Goal: Task Accomplishment & Management: Use online tool/utility

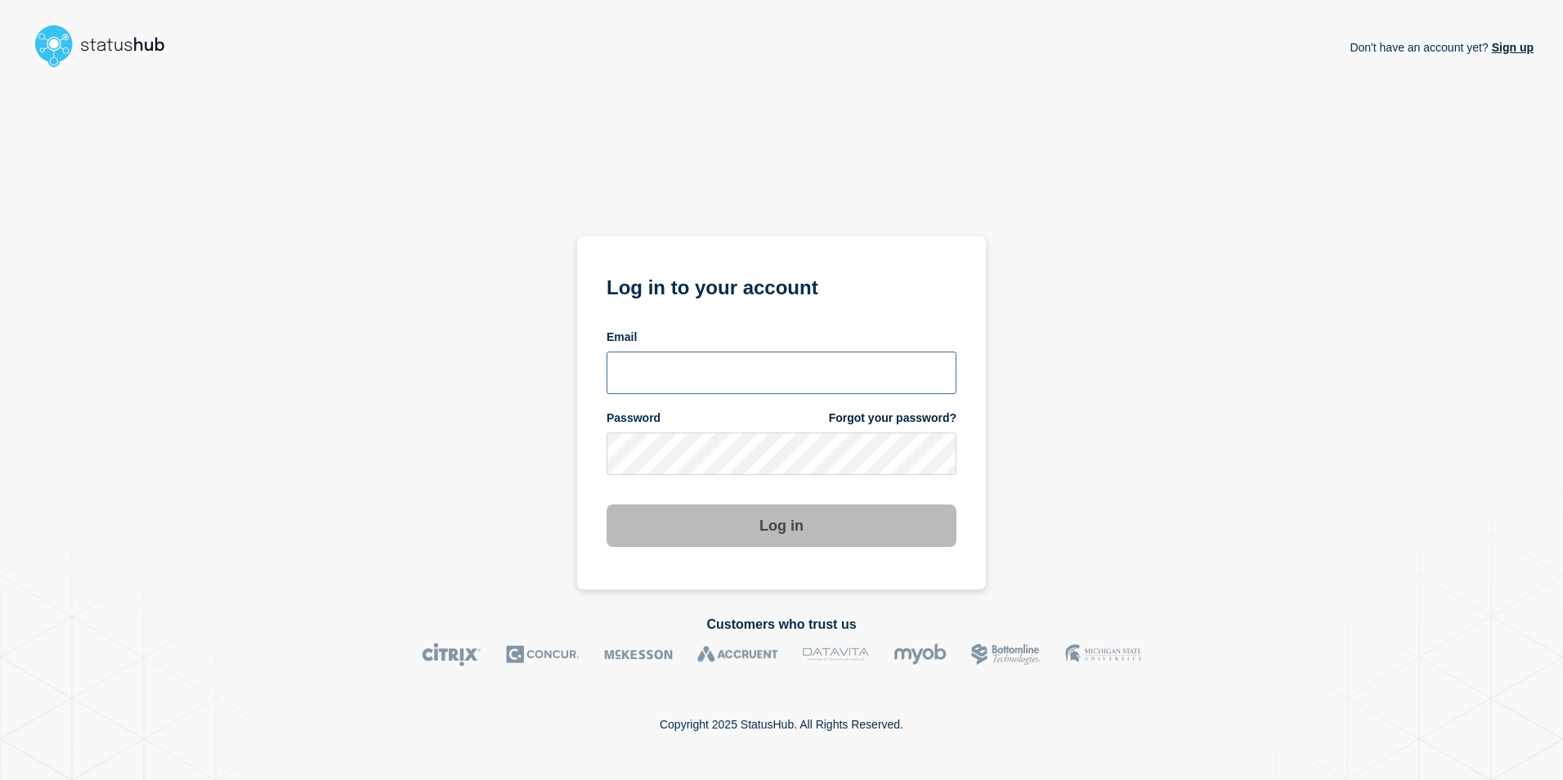
type input "toni.wilson@candc-uk.com"
click at [785, 521] on button "Log in" at bounding box center [781, 525] width 350 height 43
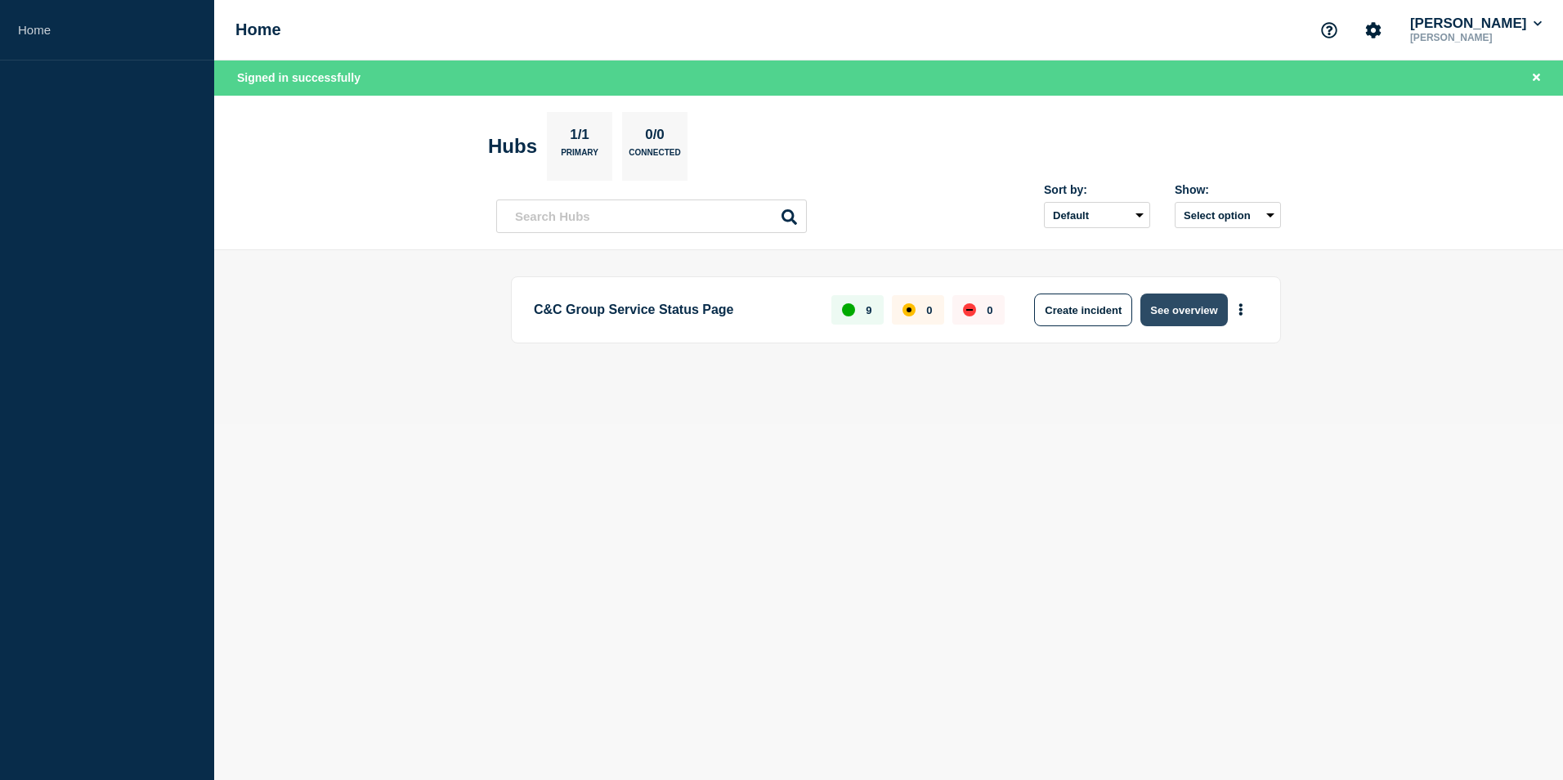
click at [1176, 311] on button "See overview" at bounding box center [1183, 309] width 87 height 33
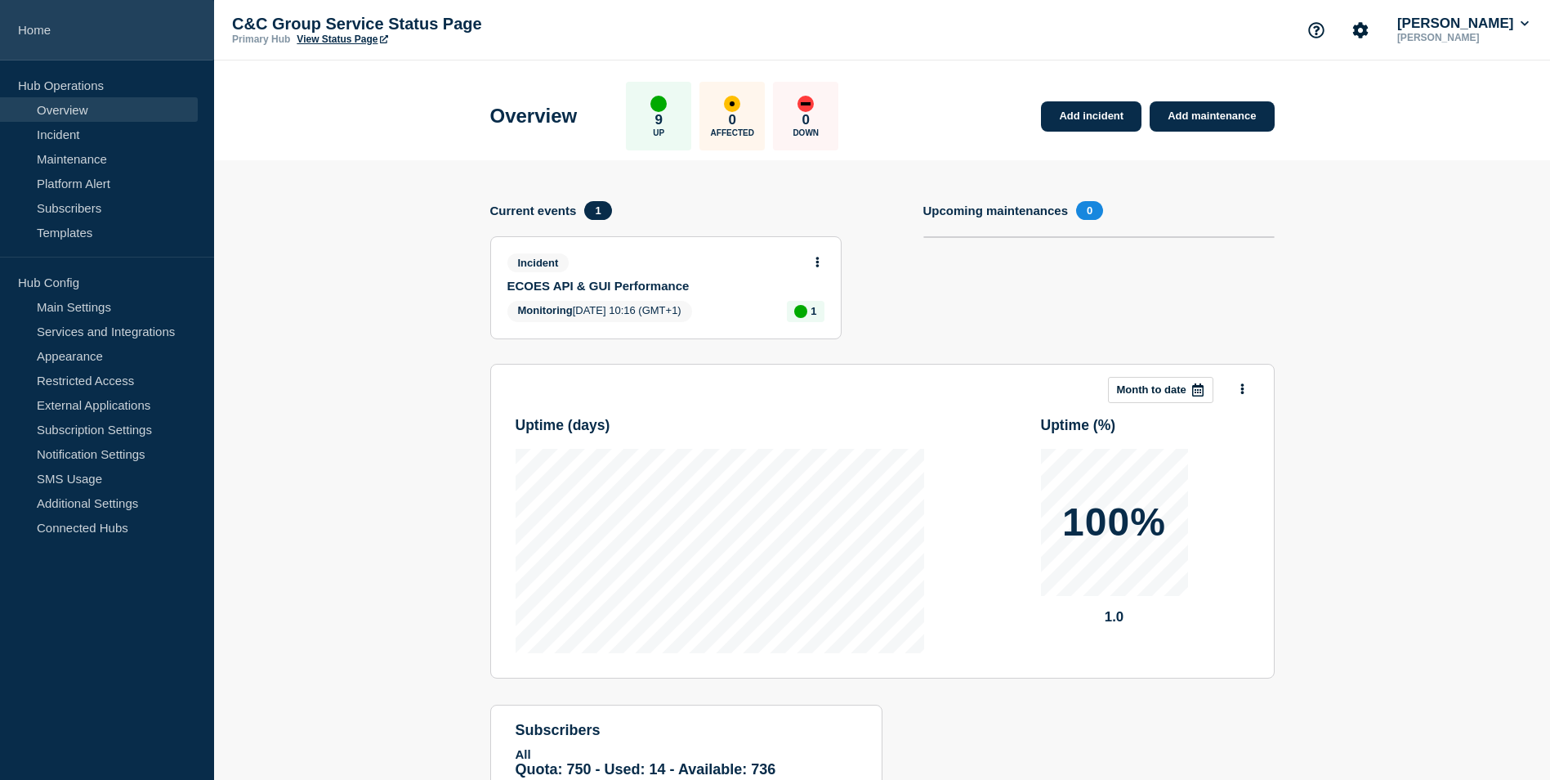
click at [42, 33] on link "Home" at bounding box center [107, 30] width 214 height 60
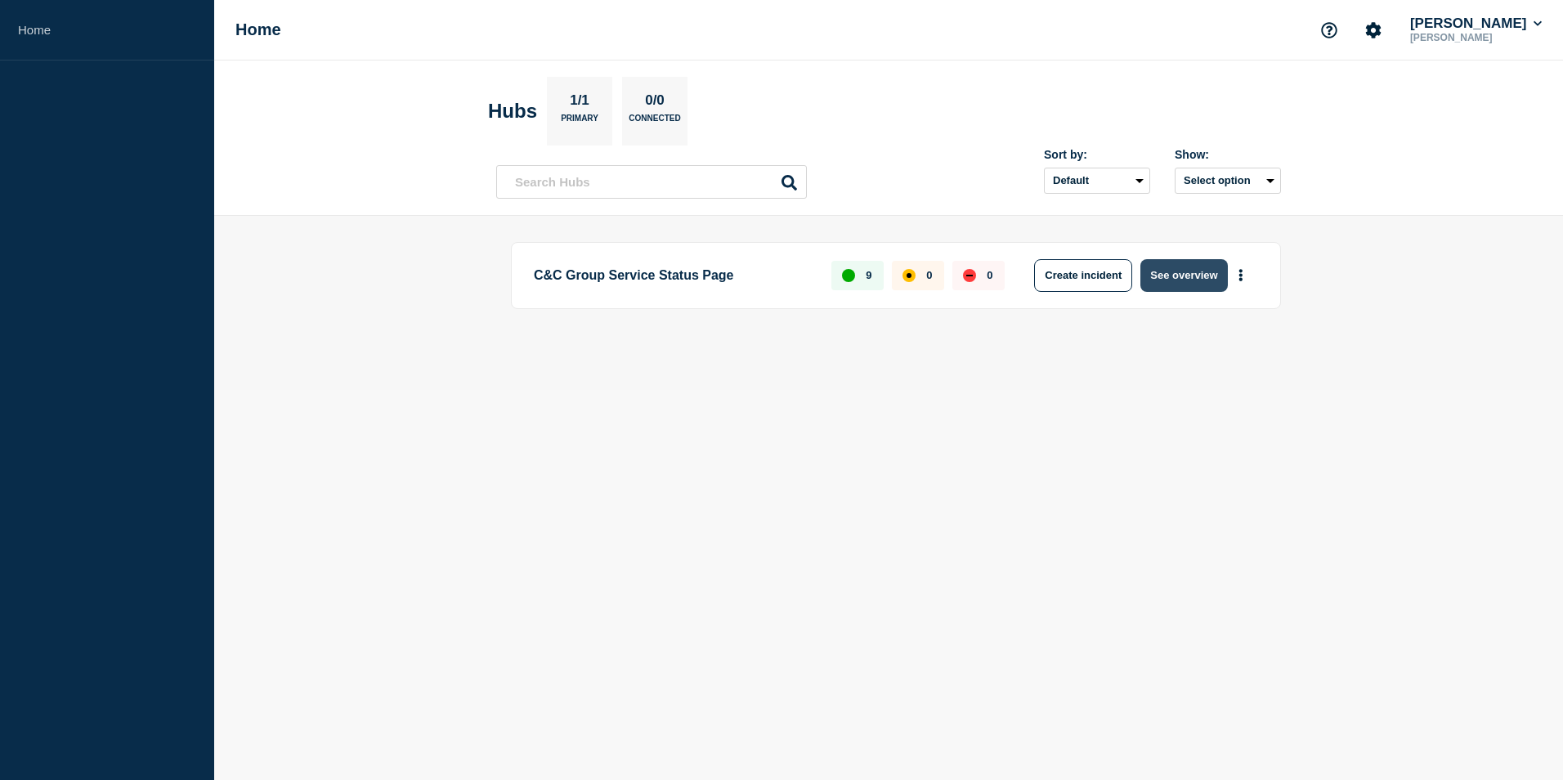
click at [1201, 285] on button "See overview" at bounding box center [1183, 275] width 87 height 33
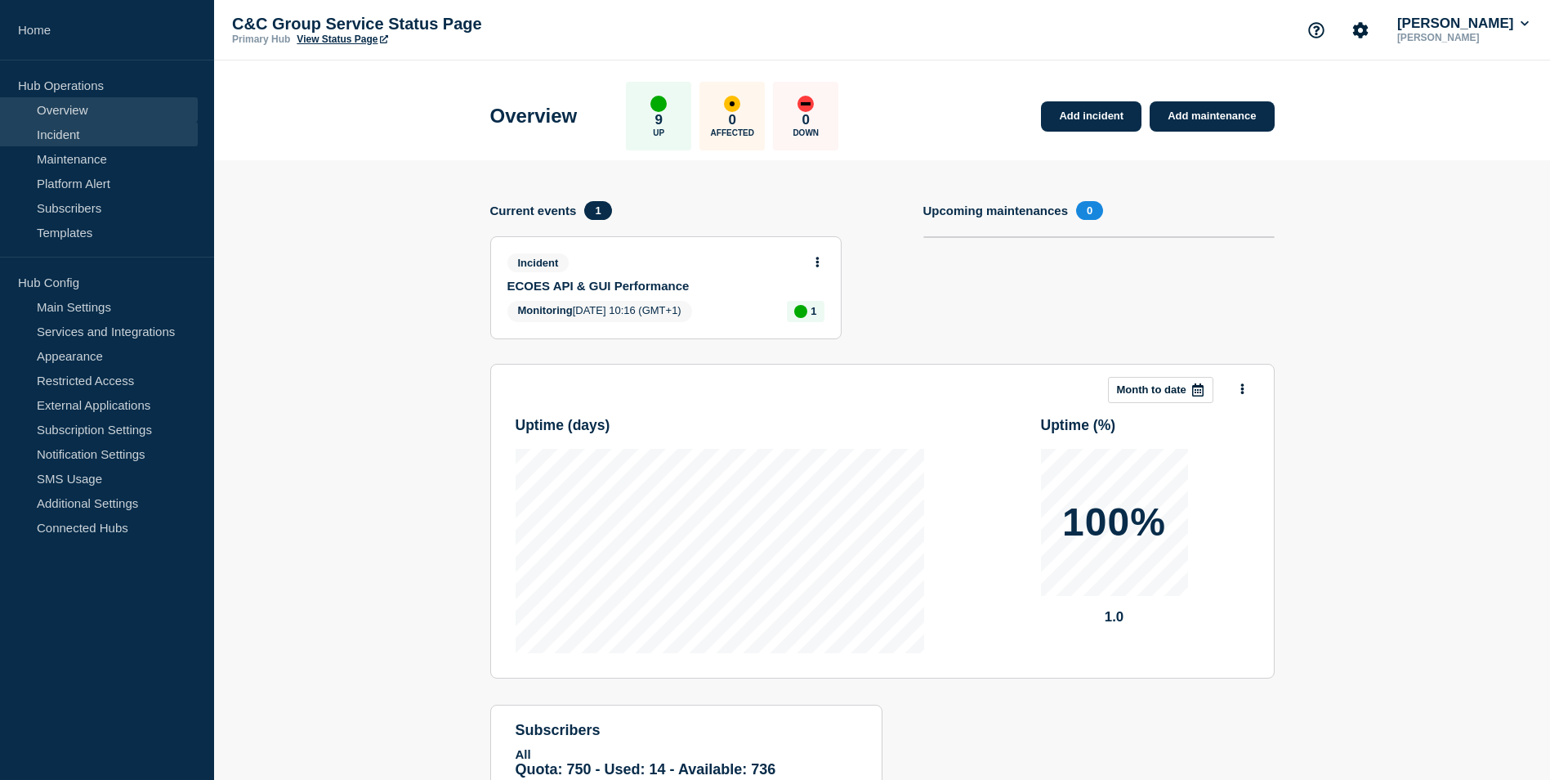
click at [69, 135] on link "Incident" at bounding box center [99, 134] width 198 height 25
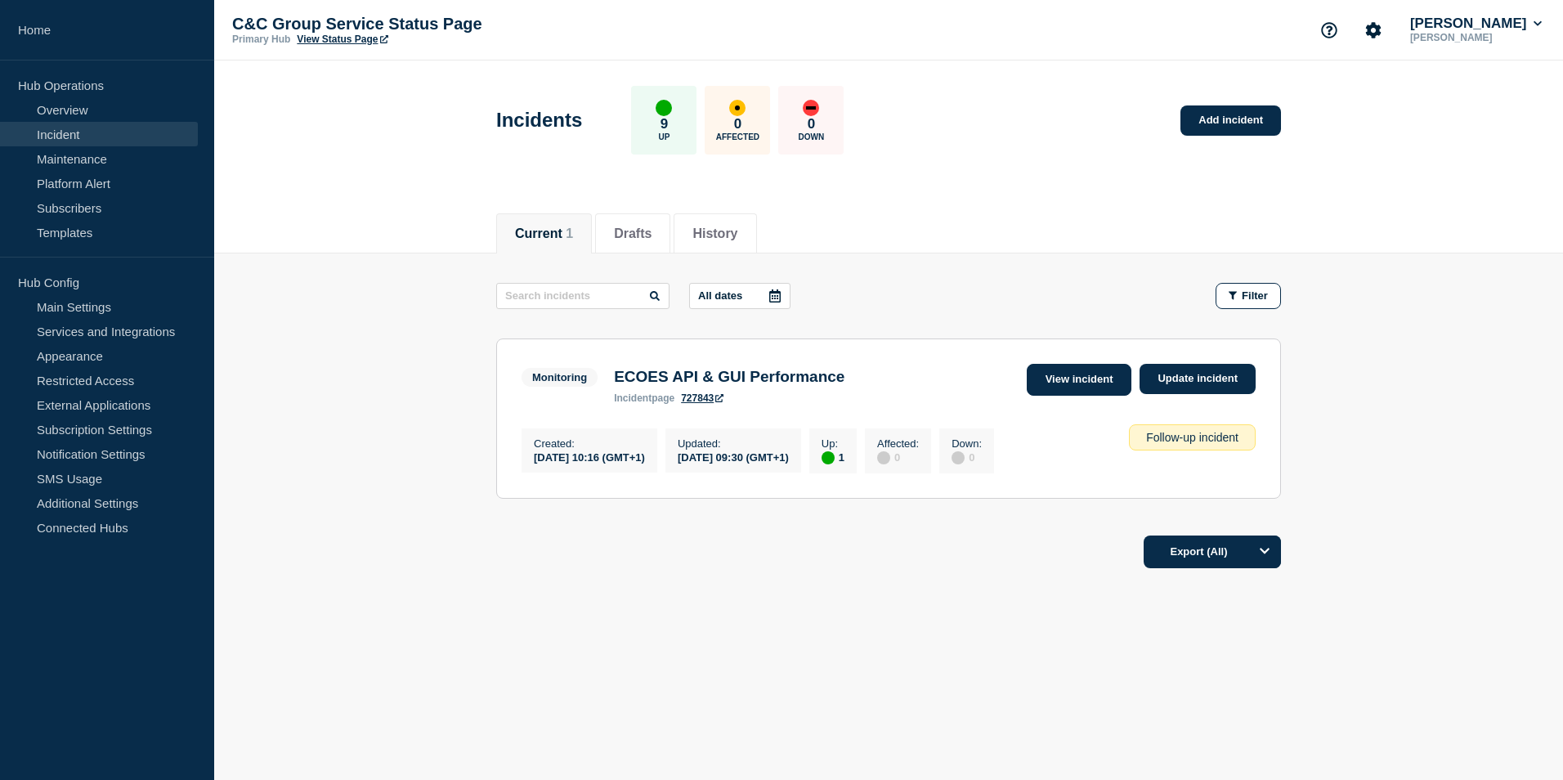
click at [1077, 383] on link "View incident" at bounding box center [1079, 380] width 105 height 32
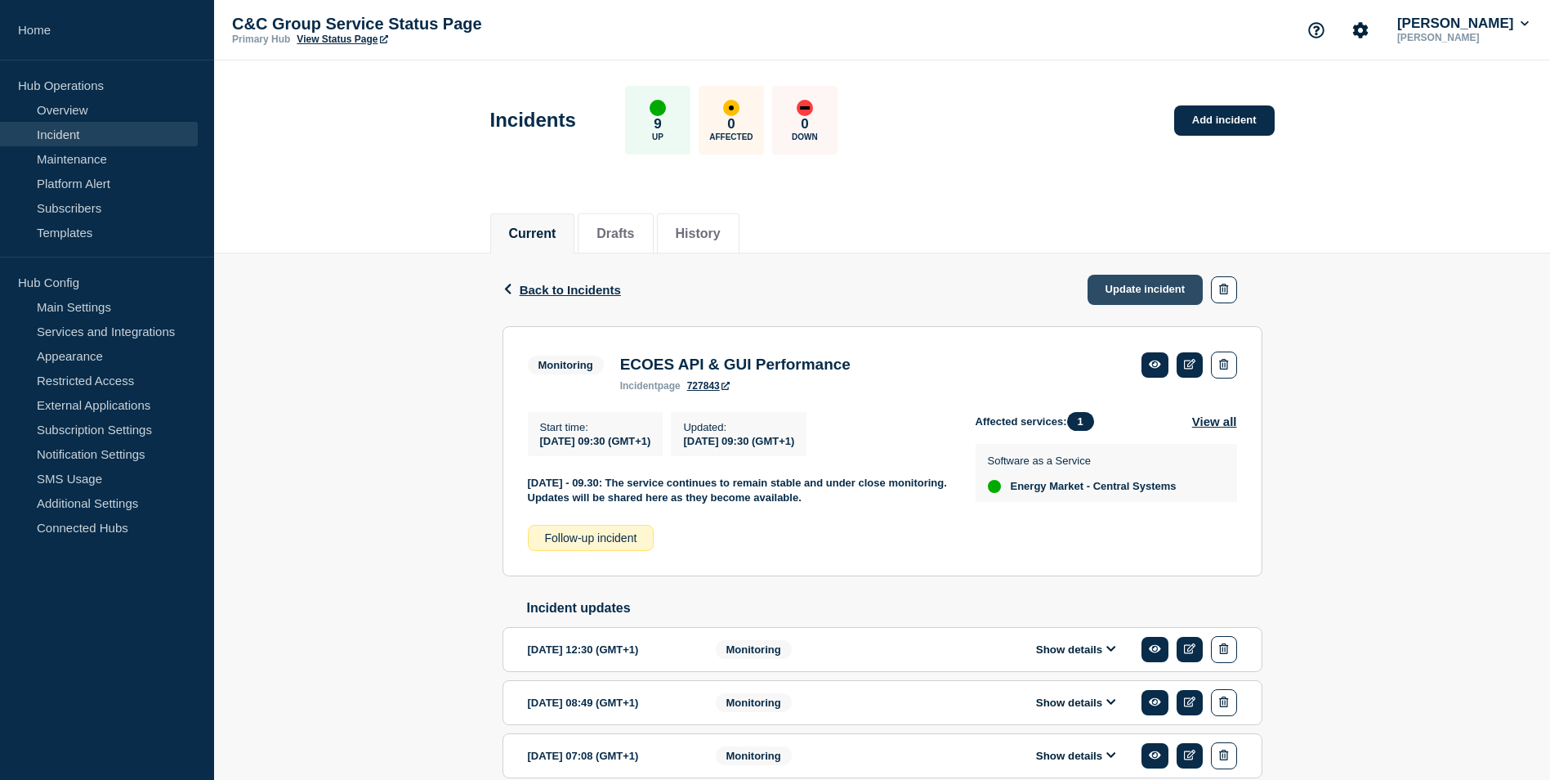
click at [1116, 298] on link "Update incident" at bounding box center [1146, 290] width 116 height 30
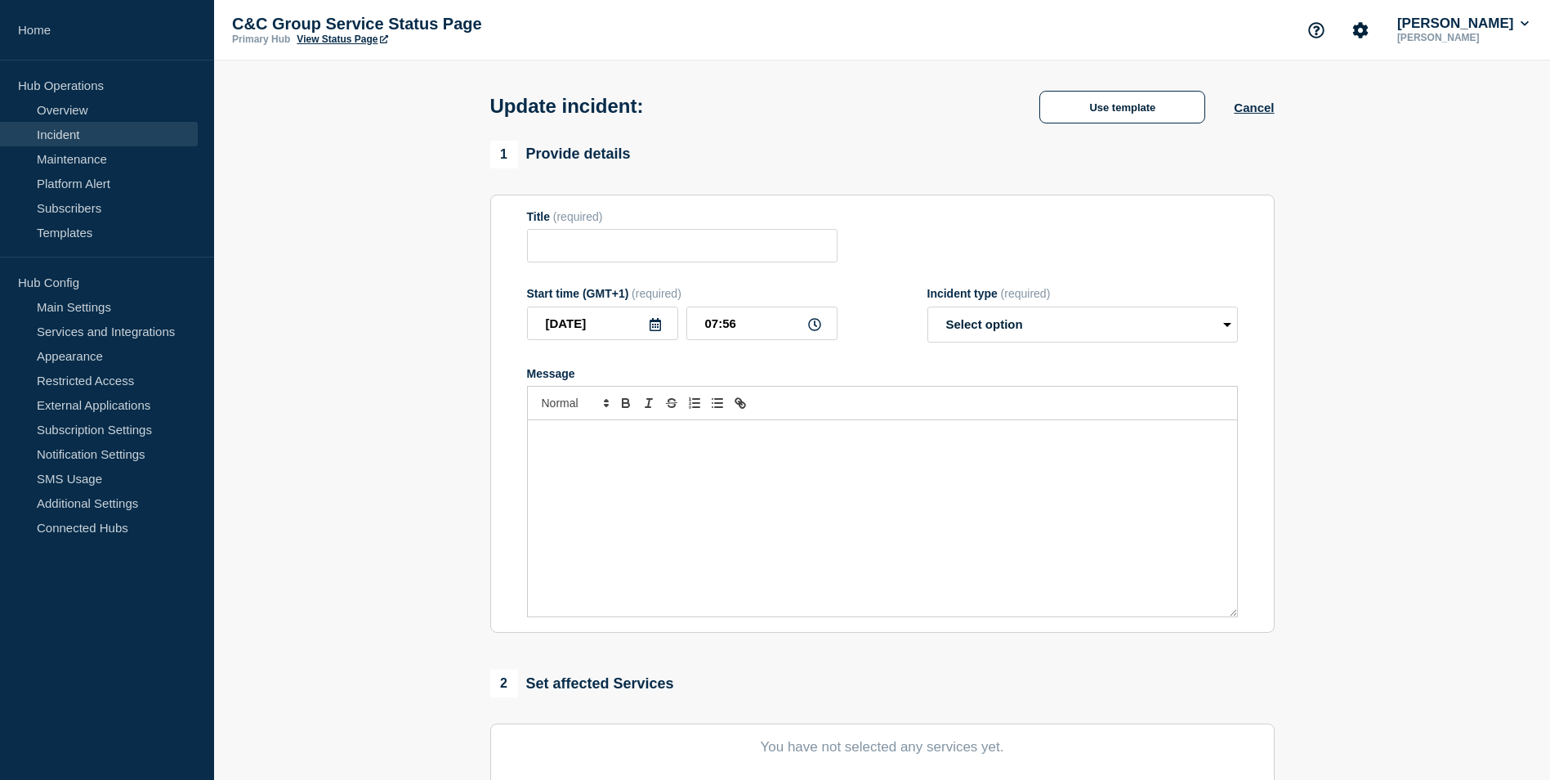
type input "ECOES API & GUI Performance"
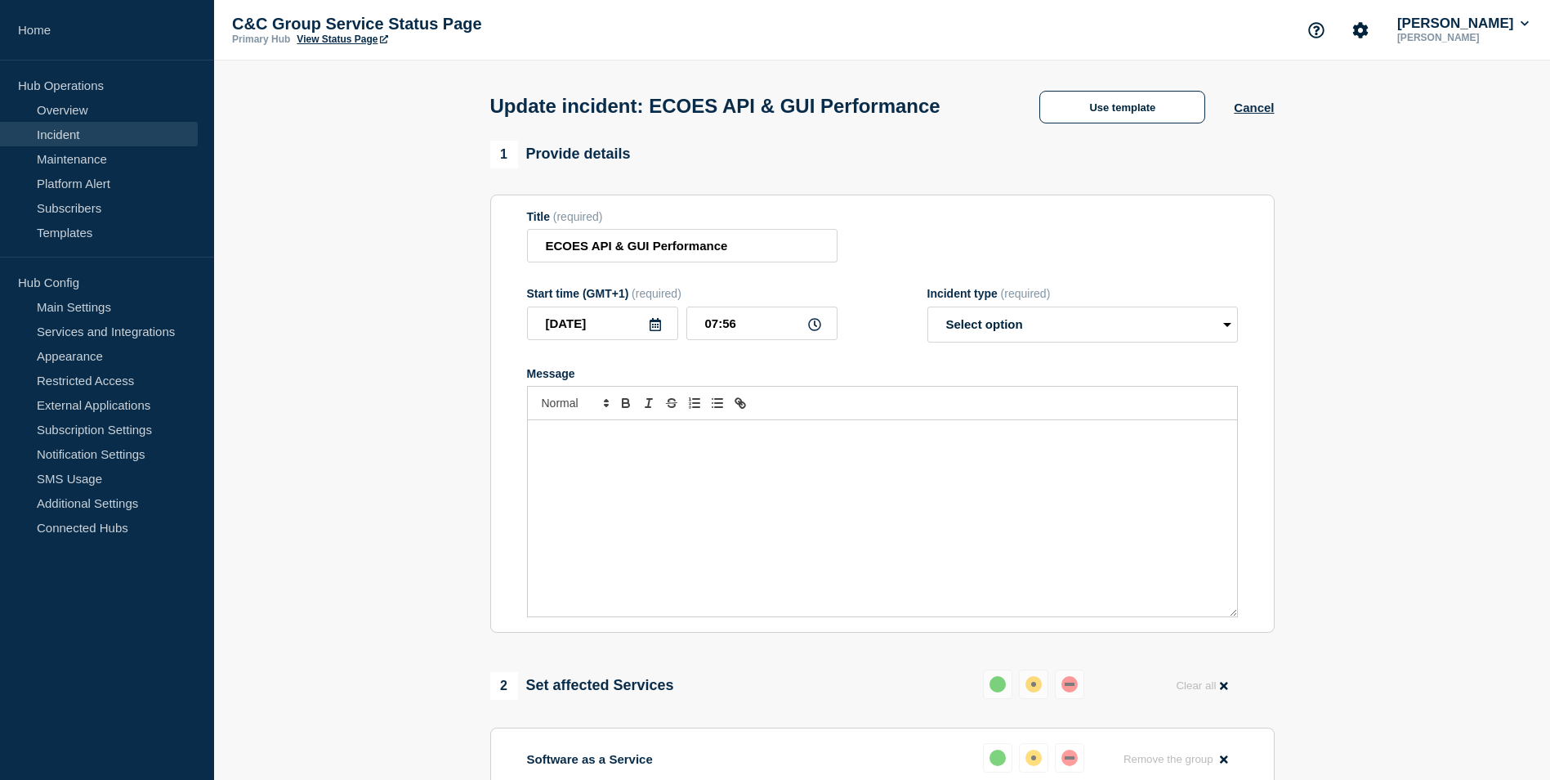
click at [664, 478] on div "Message" at bounding box center [882, 518] width 709 height 196
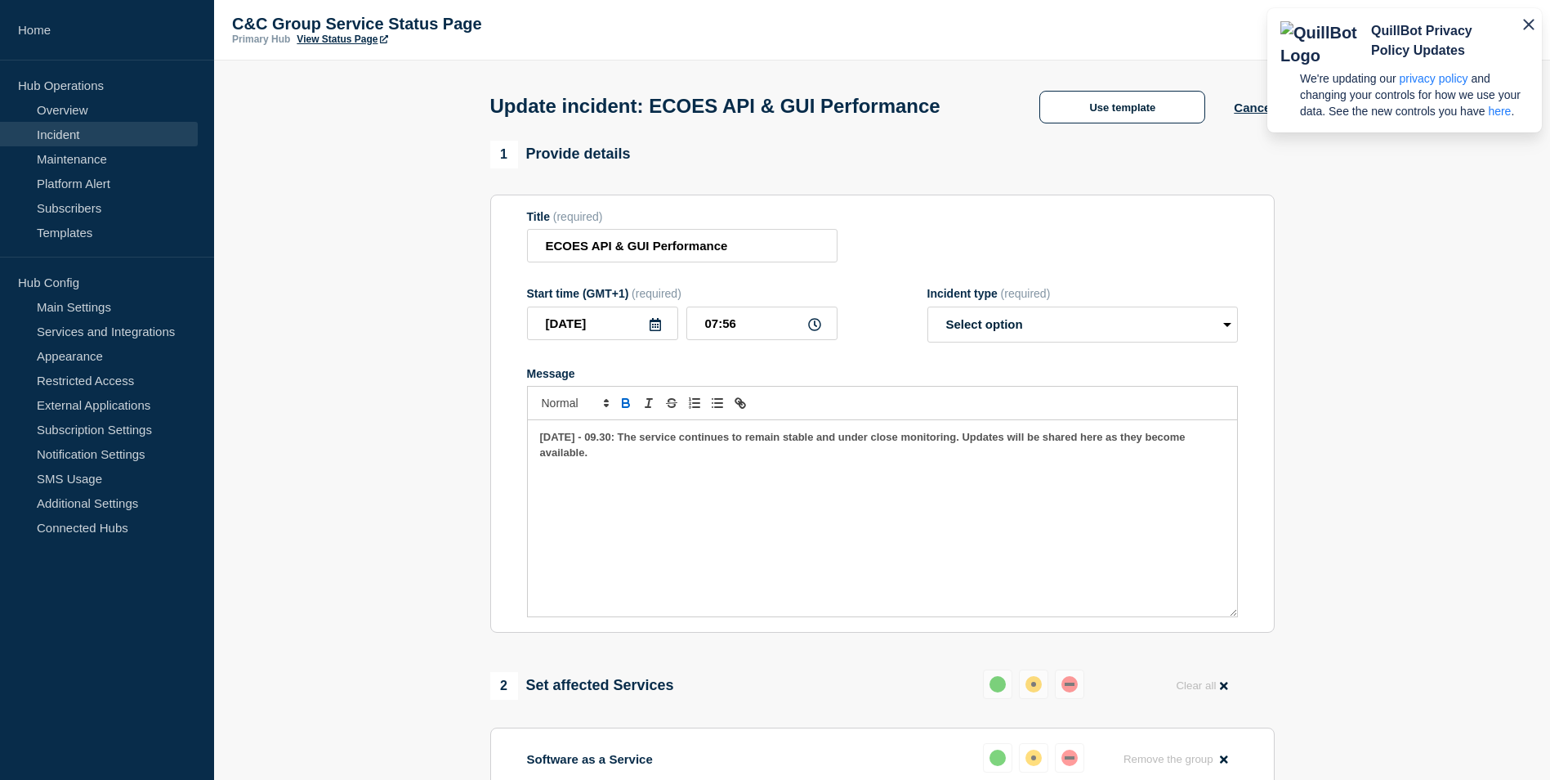
click at [553, 443] on strong "07/10/2025 - 09.30: The service continues to remain stable and under close moni…" at bounding box center [864, 444] width 649 height 27
click at [736, 329] on input "07:56" at bounding box center [762, 323] width 151 height 34
type input "08:00"
click at [1171, 311] on select "Select option Investigating Identified Monitoring Resolved" at bounding box center [1083, 324] width 311 height 36
select select "monitoring"
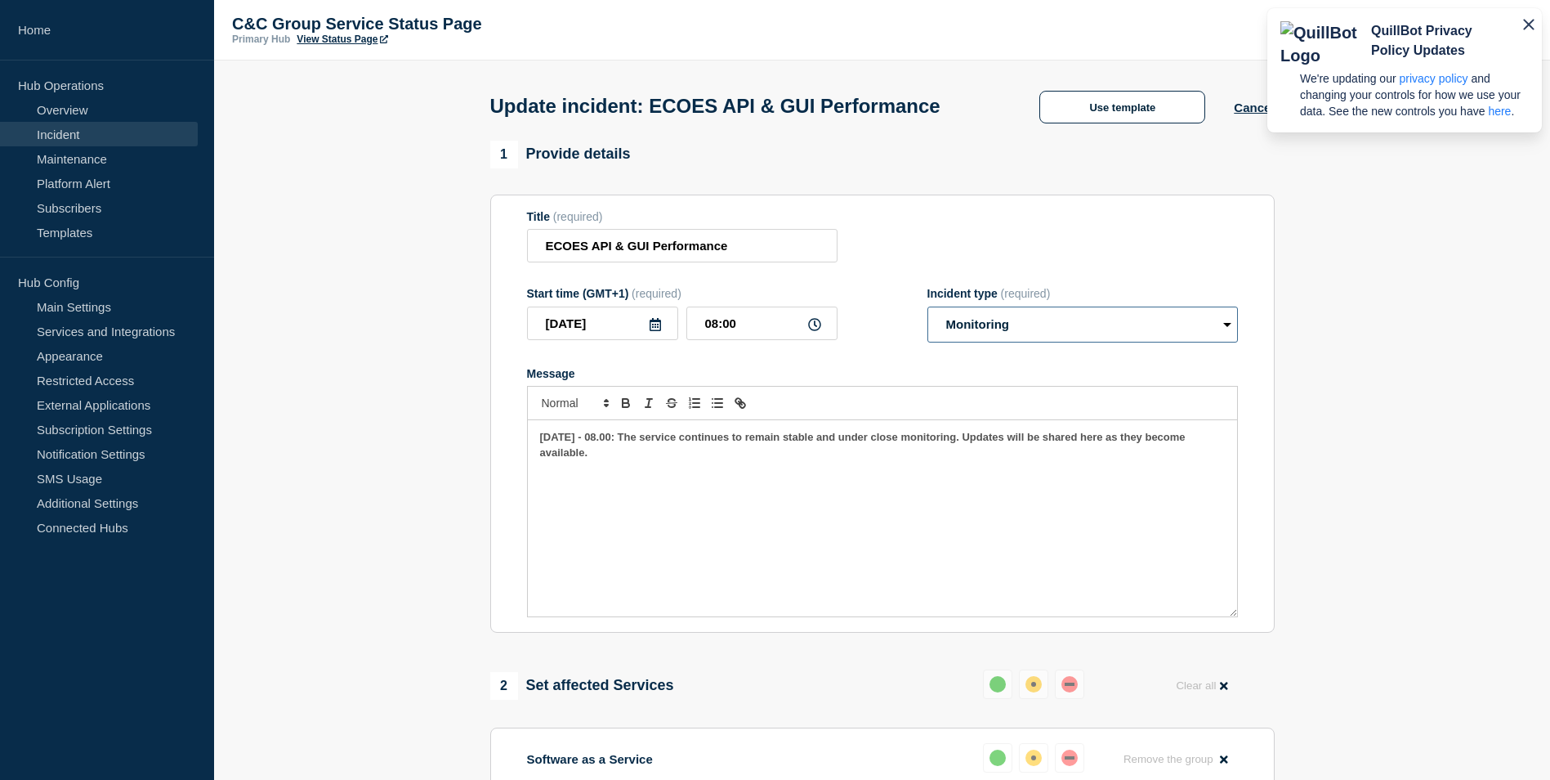
click at [928, 310] on select "Select option Investigating Identified Monitoring Resolved" at bounding box center [1083, 324] width 311 height 36
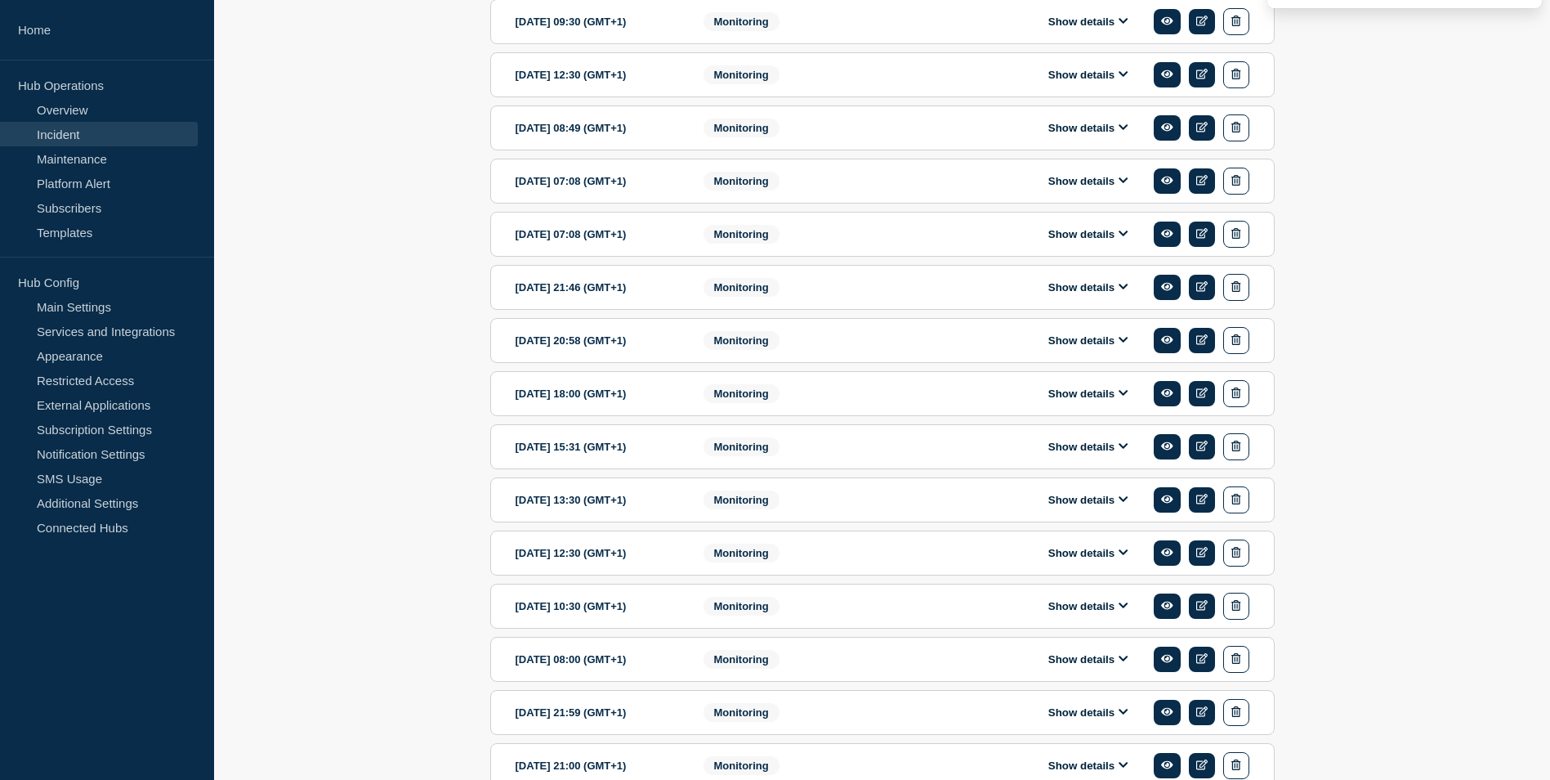
scroll to position [599, 0]
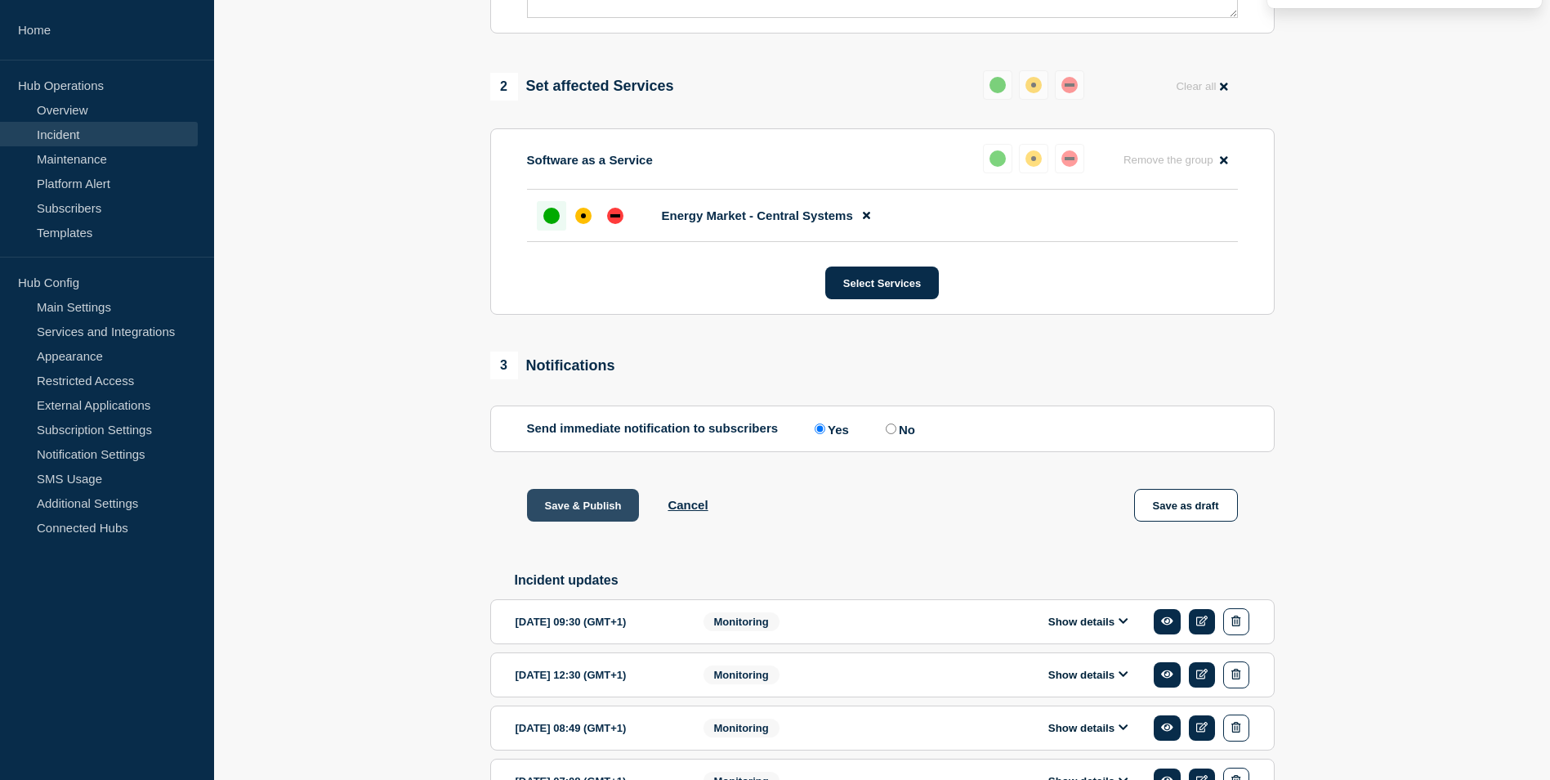
click at [557, 497] on button "Save & Publish" at bounding box center [583, 505] width 113 height 33
